Goal: Transaction & Acquisition: Subscribe to service/newsletter

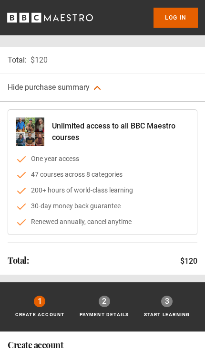
click at [71, 23] on icon "BBC Maestro" at bounding box center [50, 18] width 86 height 14
click at [75, 11] on icon "BBC Maestro" at bounding box center [50, 18] width 86 height 14
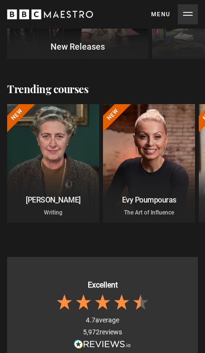
scroll to position [0, 306]
click at [190, 11] on button "Menu Close" at bounding box center [174, 14] width 47 height 20
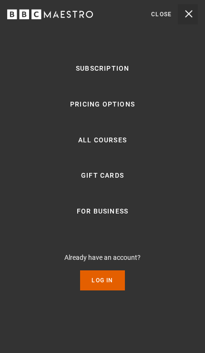
click at [123, 110] on link "Pricing Options" at bounding box center [102, 104] width 65 height 11
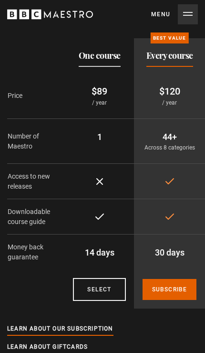
scroll to position [73, 0]
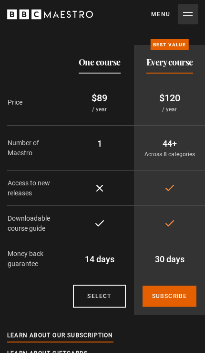
click at [186, 295] on link "Subscribe" at bounding box center [170, 295] width 54 height 21
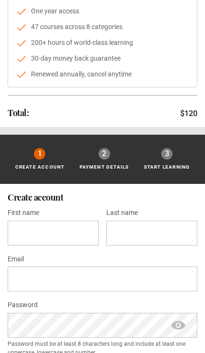
scroll to position [148, 0]
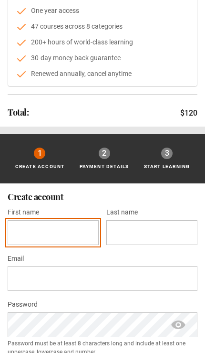
click at [64, 222] on input "First name *" at bounding box center [53, 232] width 91 height 25
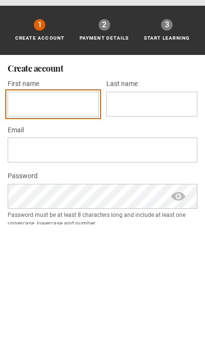
type input "******"
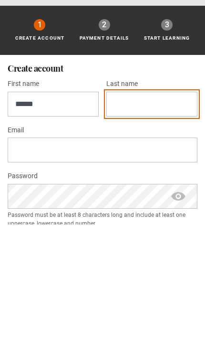
type input "******"
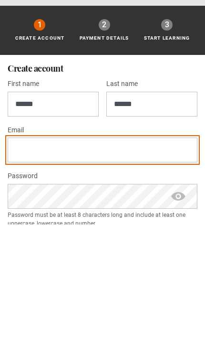
scroll to position [151, 0]
type input "**********"
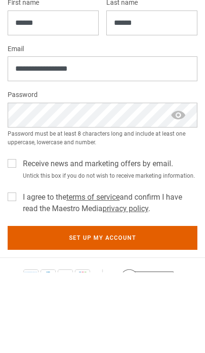
scroll to position [357, 0]
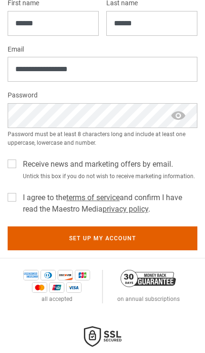
click at [19, 199] on label "I agree to the terms of service and confirm I have read the Maestro Media priva…" at bounding box center [108, 203] width 179 height 23
click at [162, 236] on button "Set up my account" at bounding box center [103, 238] width 190 height 24
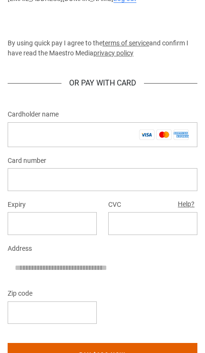
scroll to position [179, 0]
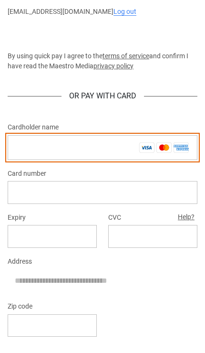
click at [20, 149] on input "Cardholder name *" at bounding box center [103, 147] width 190 height 25
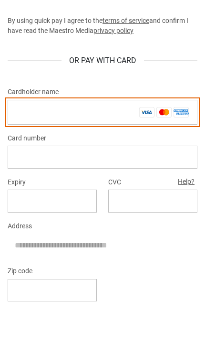
type input "**********"
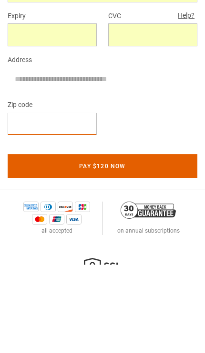
scroll to position [380, 0]
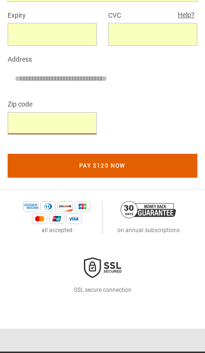
click at [171, 161] on button "Pay $120 now" at bounding box center [103, 166] width 190 height 24
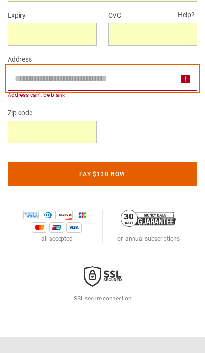
click at [25, 82] on input "Address" at bounding box center [103, 79] width 190 height 24
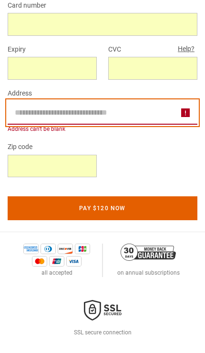
type input "**********"
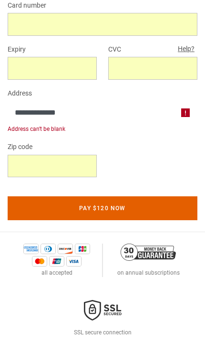
scroll to position [347, 0]
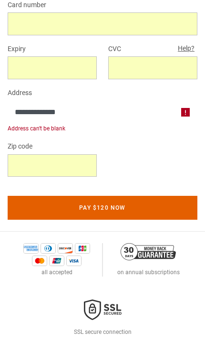
click at [152, 207] on button "Pay $120 now" at bounding box center [103, 208] width 190 height 24
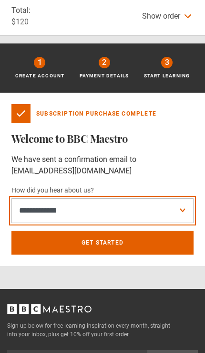
click at [191, 212] on select "**********" at bounding box center [102, 210] width 182 height 25
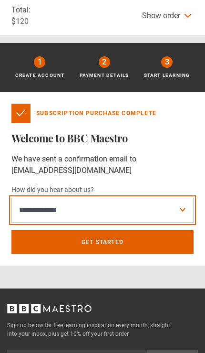
select select "******"
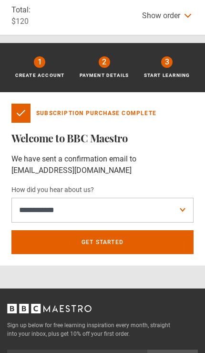
click at [138, 243] on link "Get Started" at bounding box center [102, 242] width 182 height 24
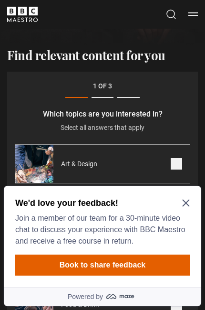
click at [188, 202] on icon "Close Maze Prompt" at bounding box center [186, 203] width 8 height 8
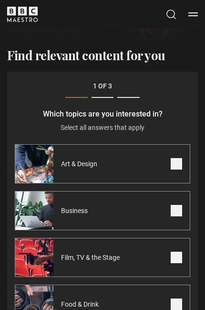
click at [177, 164] on span at bounding box center [176, 163] width 11 height 11
click at [173, 215] on span at bounding box center [176, 210] width 11 height 11
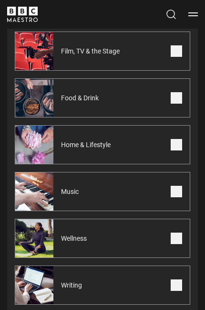
scroll to position [380, 0]
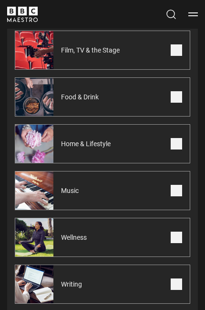
click at [172, 235] on span at bounding box center [176, 237] width 11 height 11
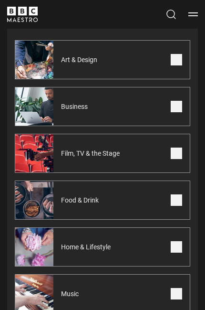
scroll to position [277, 0]
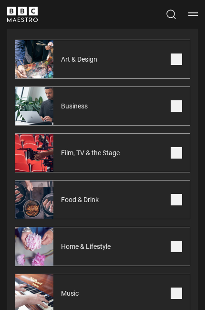
click at [175, 248] on span at bounding box center [176, 246] width 11 height 11
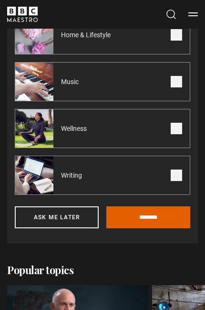
click at [160, 211] on input "********" at bounding box center [148, 217] width 84 height 22
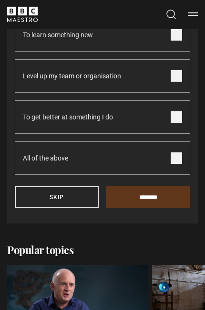
scroll to position [173, 0]
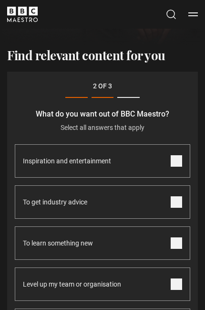
click at [174, 164] on span at bounding box center [176, 160] width 11 height 11
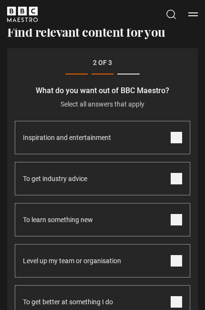
scroll to position [202, 0]
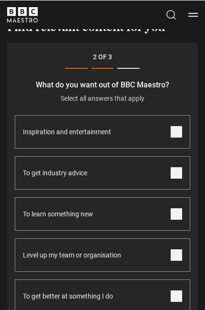
click at [181, 173] on span at bounding box center [176, 172] width 11 height 11
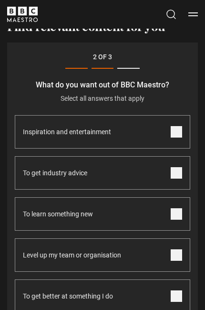
click at [179, 214] on span at bounding box center [176, 213] width 11 height 11
click at [175, 256] on span at bounding box center [176, 254] width 11 height 11
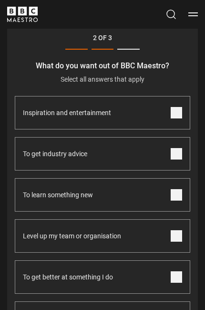
scroll to position [249, 0]
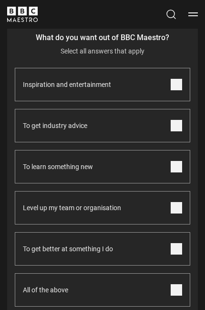
click at [174, 253] on span at bounding box center [176, 248] width 11 height 11
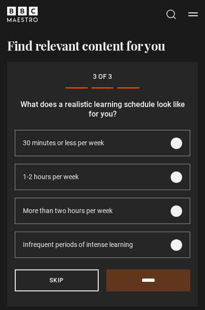
scroll to position [173, 0]
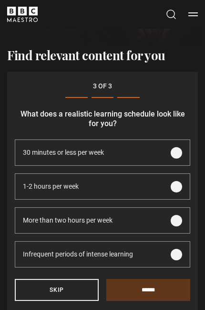
click at [180, 184] on span at bounding box center [176, 186] width 11 height 11
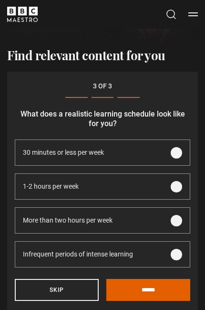
click at [165, 297] on input "******" at bounding box center [148, 290] width 84 height 22
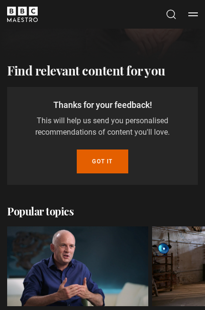
scroll to position [148, 0]
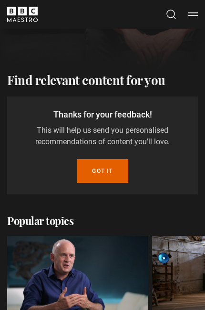
click at [108, 170] on button "Got it" at bounding box center [102, 171] width 51 height 24
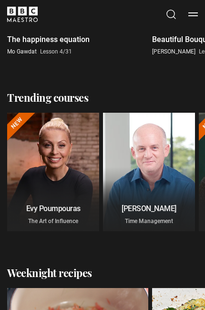
scroll to position [0, 0]
click at [47, 166] on div at bounding box center [53, 172] width 92 height 118
